Goal: Transaction & Acquisition: Purchase product/service

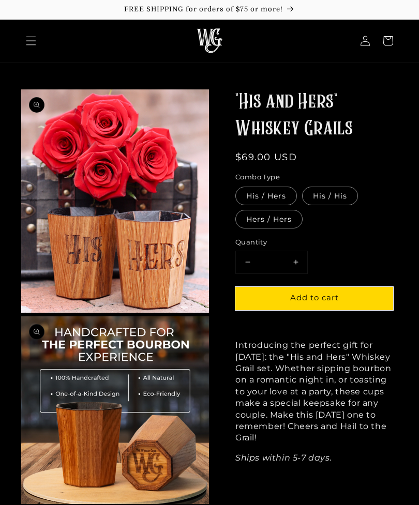
click at [28, 39] on icon "Menu" at bounding box center [31, 41] width 10 height 10
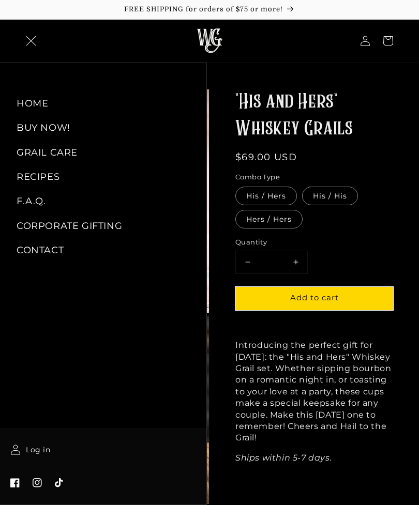
click at [25, 124] on link "BUY NOW!" at bounding box center [103, 127] width 206 height 23
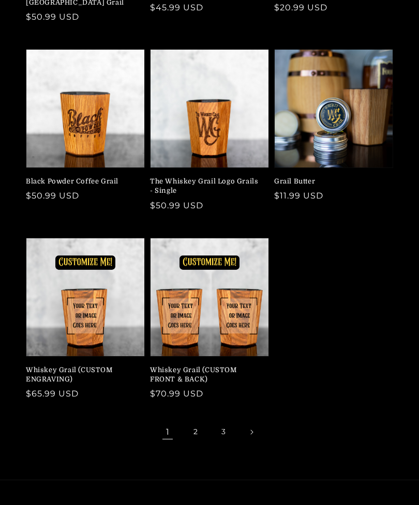
scroll to position [247, 0]
click at [256, 421] on link "Next page" at bounding box center [251, 432] width 23 height 23
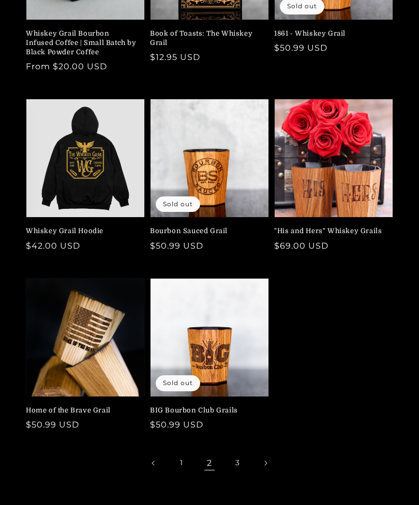
scroll to position [210, 0]
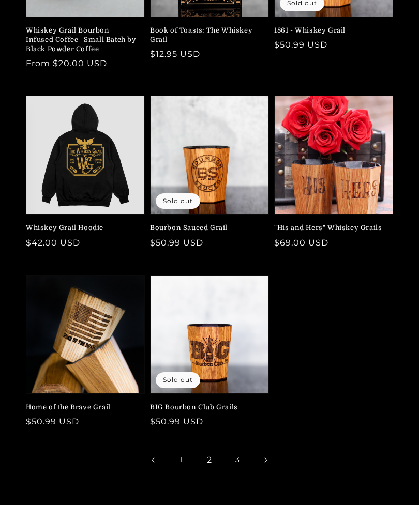
click at [266, 457] on icon "Next page" at bounding box center [265, 459] width 3 height 5
